Goal: Information Seeking & Learning: Learn about a topic

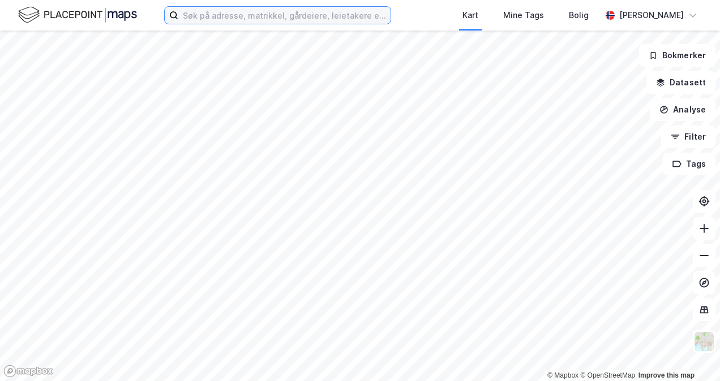
click at [230, 23] on input at bounding box center [284, 15] width 212 height 17
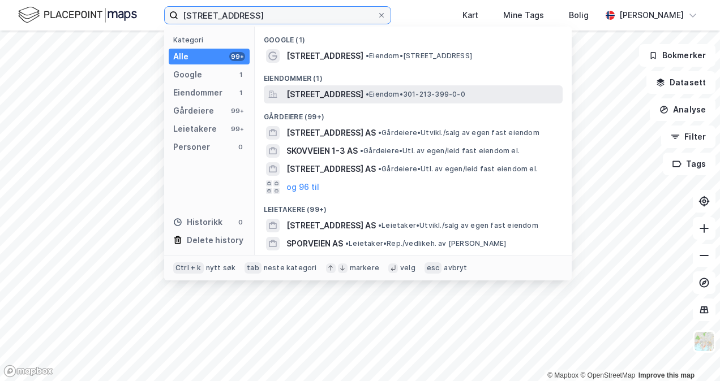
type input "[STREET_ADDRESS]"
click at [351, 91] on span "[STREET_ADDRESS]" at bounding box center [324, 95] width 77 height 14
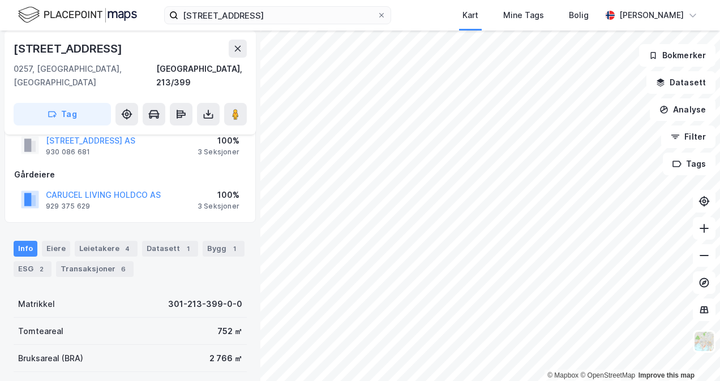
scroll to position [22, 0]
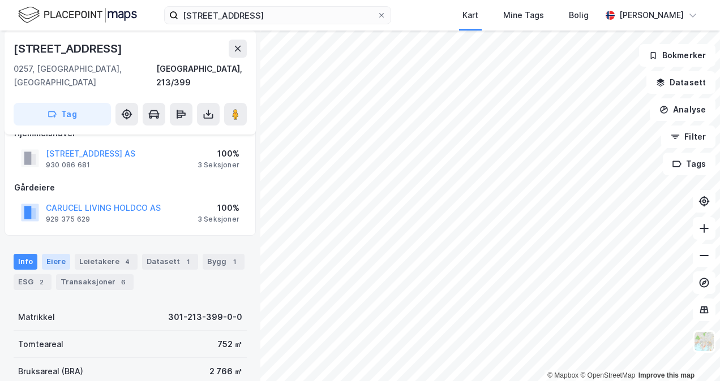
click at [53, 254] on div "Eiere" at bounding box center [56, 262] width 28 height 16
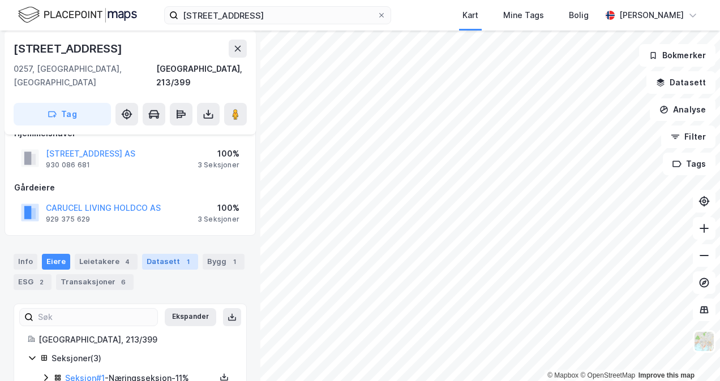
scroll to position [80, 0]
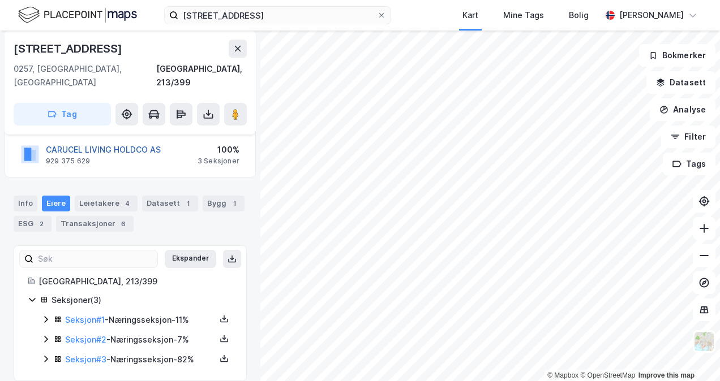
click at [0, 0] on button "CARUCEL LIVING HOLDCO AS" at bounding box center [0, 0] width 0 height 0
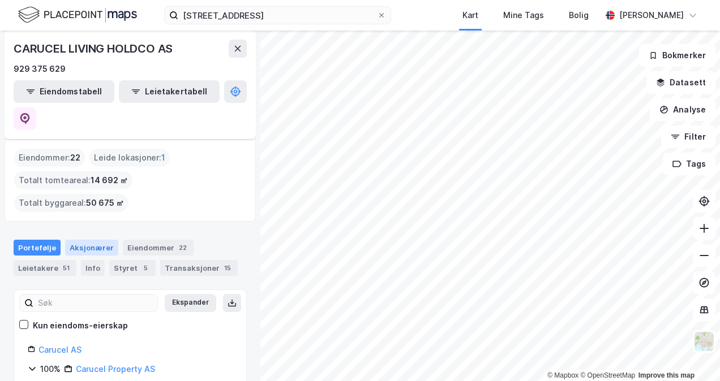
click at [97, 240] on div "Aksjonærer" at bounding box center [91, 248] width 53 height 16
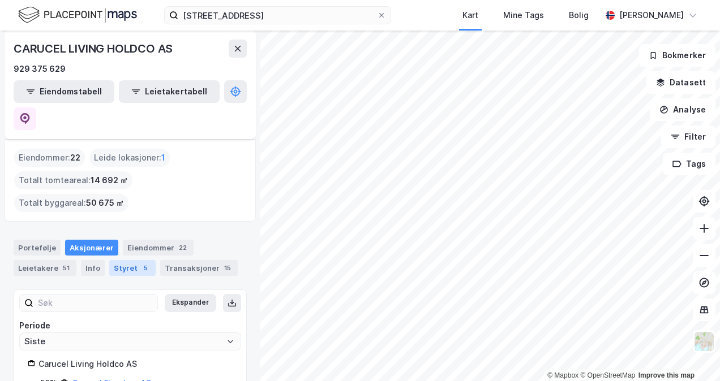
scroll to position [84, 0]
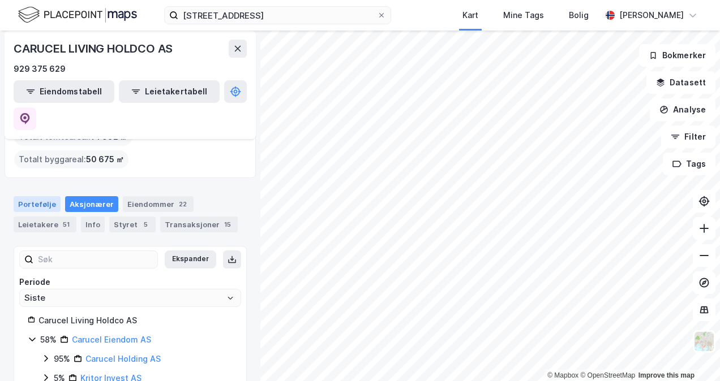
click at [45, 196] on div "Portefølje" at bounding box center [37, 204] width 47 height 16
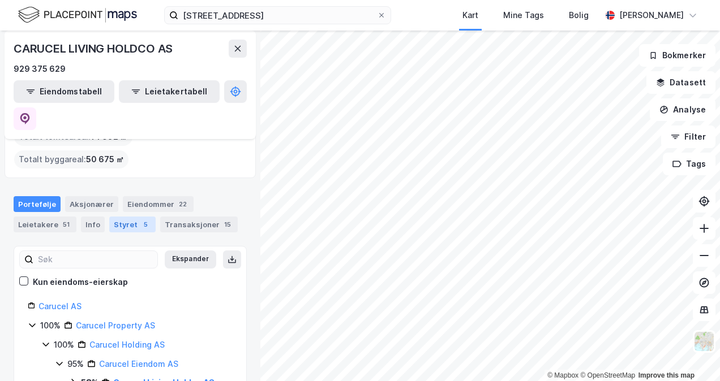
click at [122, 217] on div "Styret 5" at bounding box center [132, 225] width 46 height 16
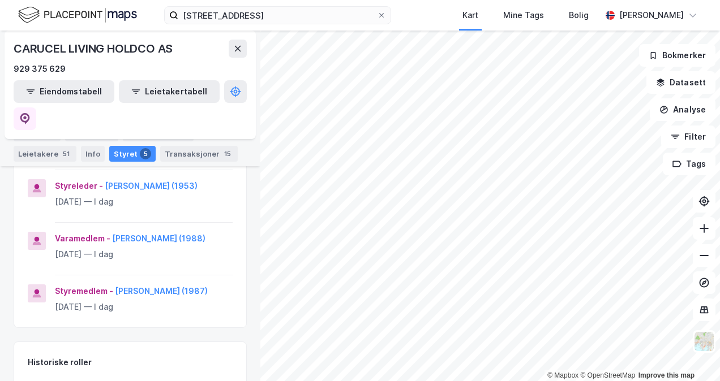
scroll to position [298, 0]
click at [42, 132] on div "Portefølje" at bounding box center [37, 134] width 47 height 16
